Goal: Navigation & Orientation: Find specific page/section

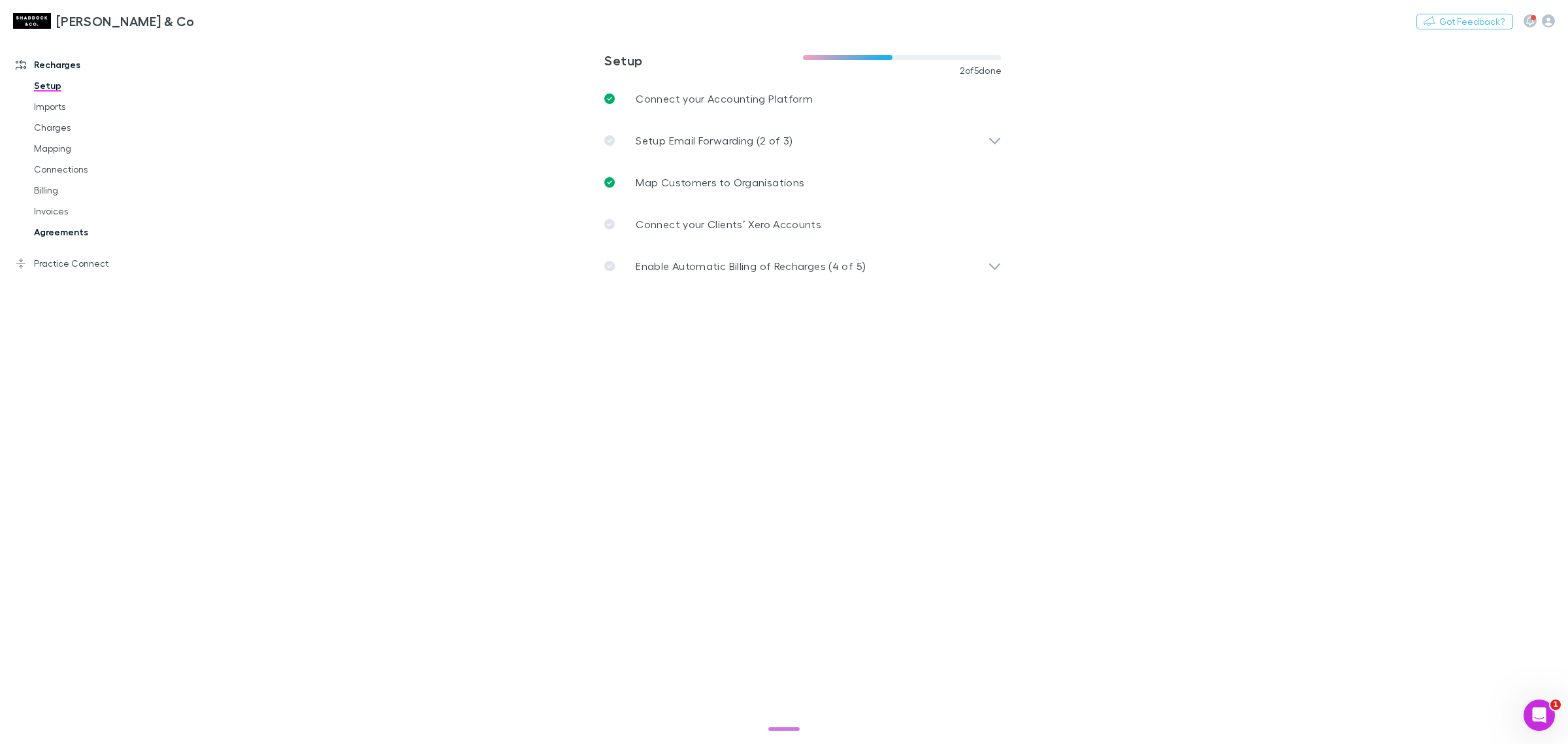
click at [52, 229] on link "Agreements" at bounding box center [102, 232] width 164 height 21
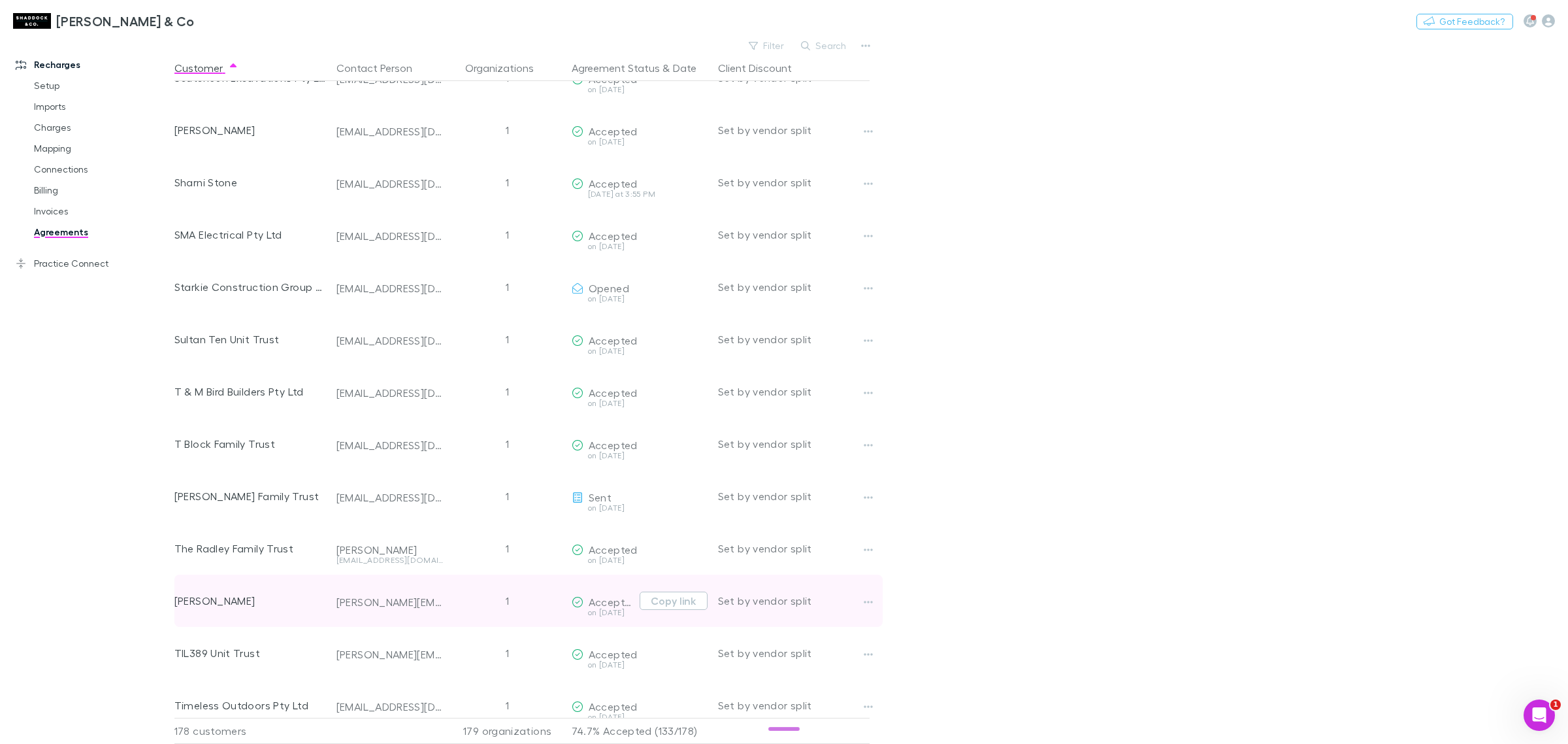
scroll to position [8683, 0]
